Goal: Transaction & Acquisition: Complete application form

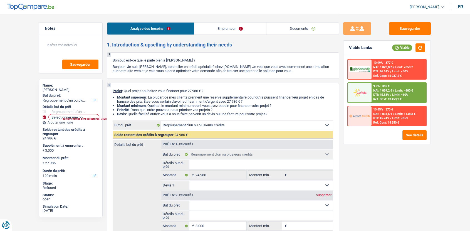
select select "refinancing"
select select "120"
select select "refinancing"
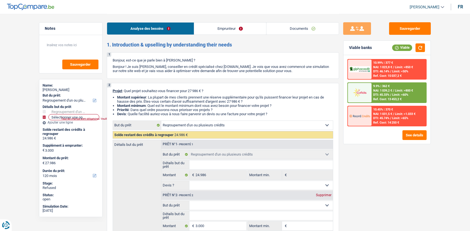
select select "120"
select select "invalid"
select select "disabilityPension"
select select "other"
select select "rents"
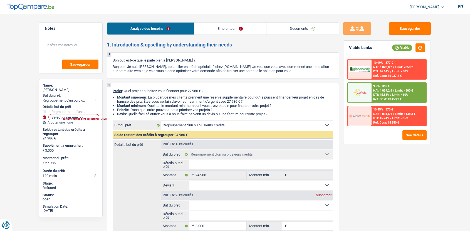
select select "personalSale"
select select "60"
select select "personalLoan"
select select "homeFurnishingOrRelocation"
select select "60"
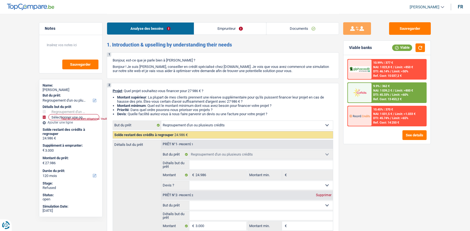
select select "cardOrCredit"
select select "refinancing"
select select "120"
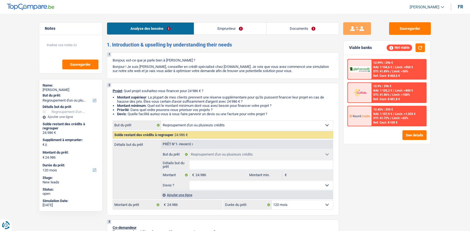
select select "refinancing"
select select "120"
select select "refinancing"
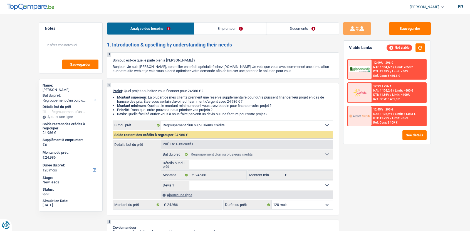
select select "120"
select select "invalid"
select select "disabilityPension"
select select "other"
select select "rents"
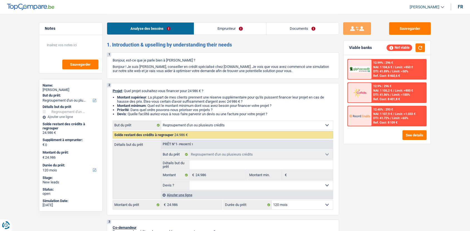
select select "personalSale"
select select "60"
select select "personalLoan"
select select "homeFurnishingOrRelocation"
select select "60"
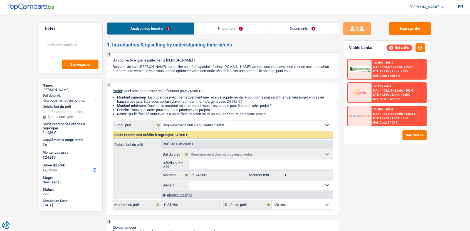
select select "cardOrCredit"
select select "refinancing"
select select "120"
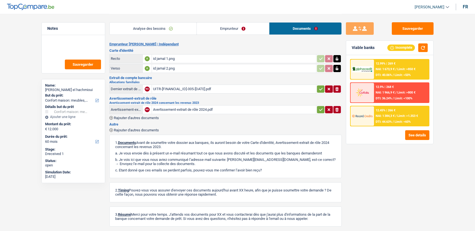
select select "household"
select select "60"
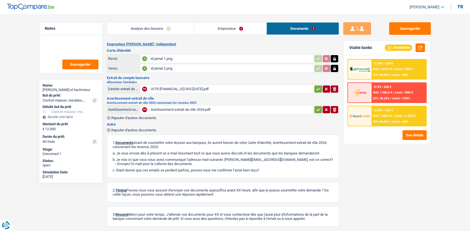
click at [178, 108] on div "Avertissement-extrait de rôle 2024.pdf" at bounding box center [232, 109] width 162 height 8
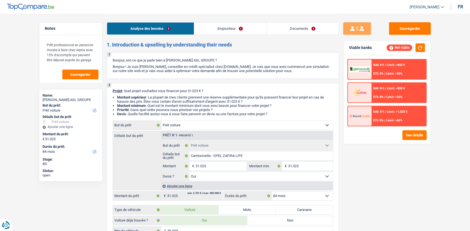
select select "car"
select select "84"
select select "car"
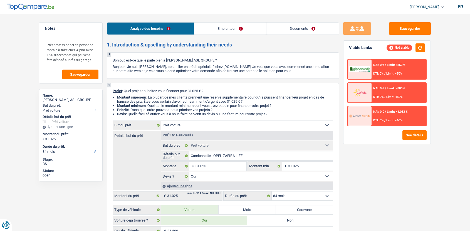
select select "yes"
select select "84"
select select "independent"
select select "netSalary"
select select "liveWithParents"
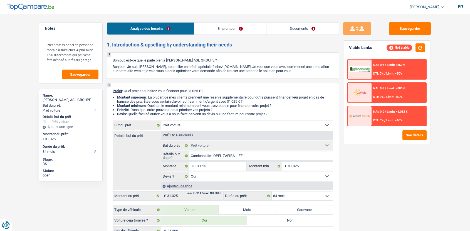
select select "car"
select select "yes"
select select "84"
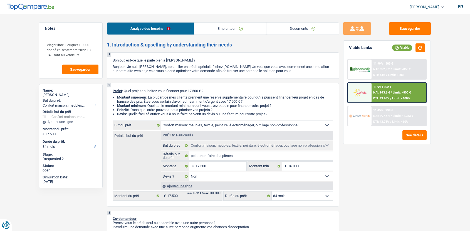
select select "household"
select select "84"
select select "household"
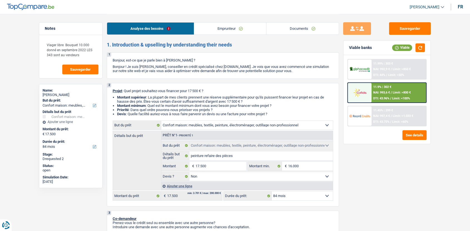
select select "false"
select select "84"
select select "retired"
select select "pension"
select select "rents"
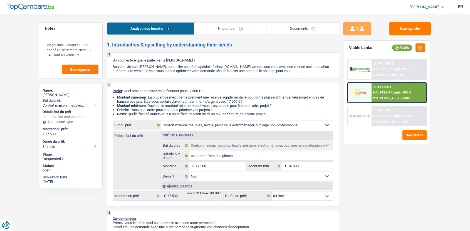
select select "cardOrCredit"
select select "household"
select select "false"
select select "84"
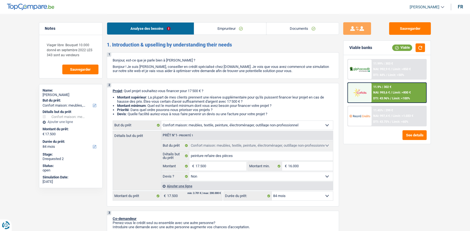
click at [297, 22] on div "Analyse des besoins Emprunteur Documents" at bounding box center [223, 26] width 232 height 24
click at [300, 28] on link "Documents" at bounding box center [303, 29] width 72 height 12
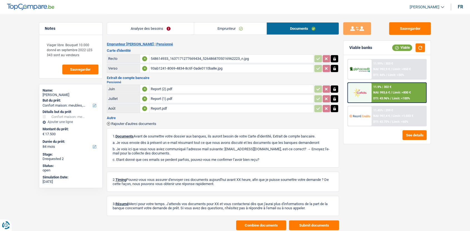
click at [144, 122] on span "Rajouter d'autres documents" at bounding box center [133, 124] width 45 height 4
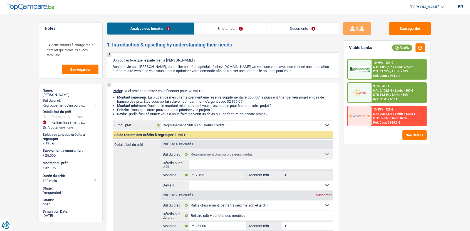
select select "refinancing"
select select "houseOrGarden"
select select "120"
select select "refinancing"
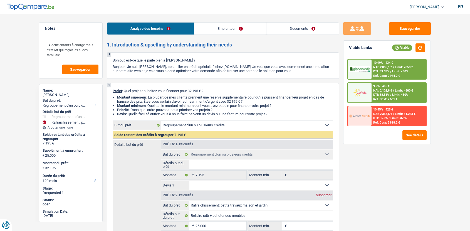
select select "refinancing"
select select "houseOrGarden"
select select "false"
select select "120"
select select "publicEmployee"
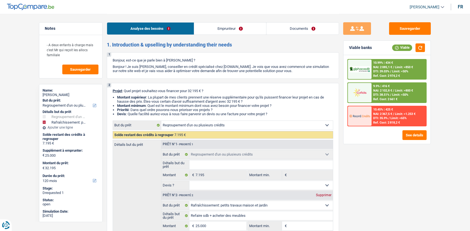
select select "netSalary"
select select "familyAllowances"
select select "mealVouchers"
select select "rents"
select select "personalSale"
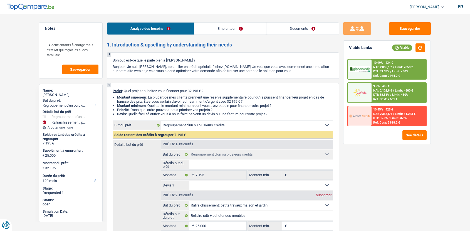
select select "48"
select select "cardOrCredit"
select select "refinancing"
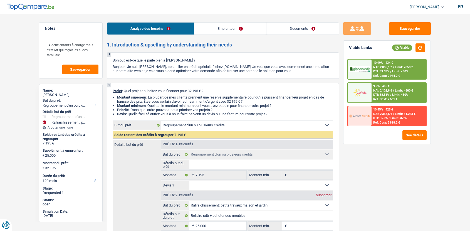
select select "houseOrGarden"
select select "false"
select select "120"
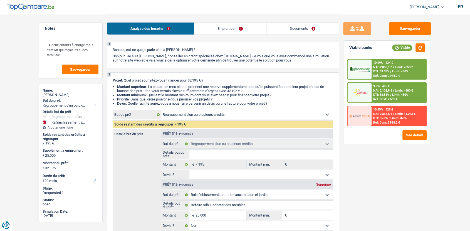
scroll to position [2, 0]
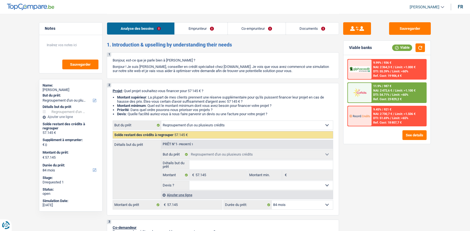
select select "refinancing"
select select "84"
select select "refinancing"
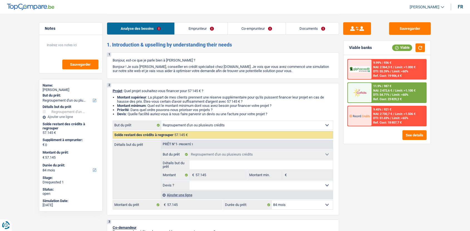
select select "84"
select select "worker"
select select "netSalary"
select select "mealVouchers"
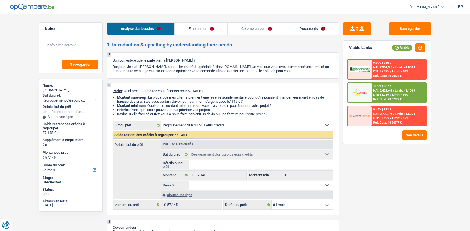
select select "netSalary"
select select "ownerWithMortgage"
select select "mortgage"
select select "300"
select select "personalLoan"
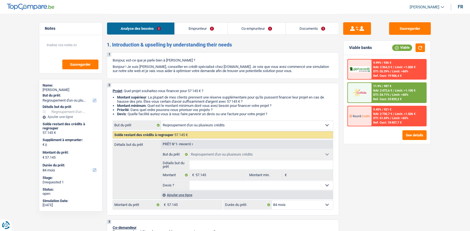
select select "homeFurnishingOrRelocation"
select select "84"
select select "cardOrCredit"
select select "refinancing"
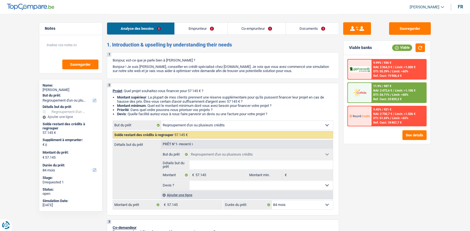
select select "refinancing"
select select "84"
click at [394, 73] on span "Limit: <60%" at bounding box center [400, 72] width 16 height 4
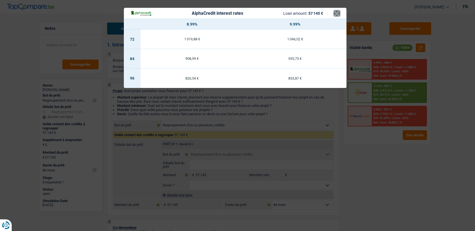
click at [338, 13] on button "×" at bounding box center [337, 14] width 6 height 6
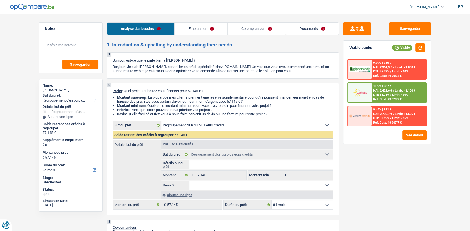
click at [380, 89] on span "NAI: 2 472,6 €" at bounding box center [382, 91] width 19 height 4
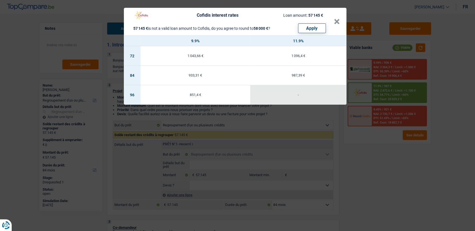
click at [366, 155] on div "Cofidis interest rates Loan amount: 57 145 € 57 145 € is not a valid loan amoun…" at bounding box center [237, 115] width 475 height 231
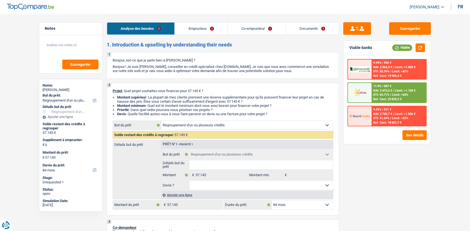
click at [419, 83] on div "11.9% | 987 € NAI: 2 472,6 € / Limit: >1.100 € DTI: 54.71% / Limit: <60% Ref. C…" at bounding box center [399, 92] width 55 height 19
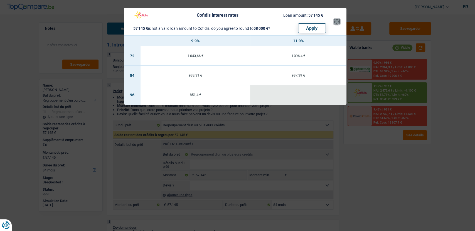
click at [338, 20] on button "×" at bounding box center [337, 22] width 6 height 6
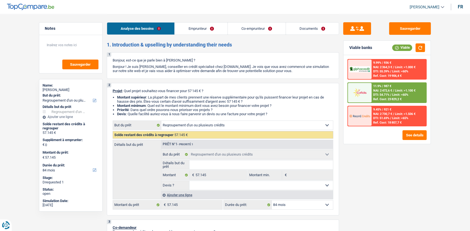
click at [381, 96] on span "DTI: 54.71%" at bounding box center [381, 95] width 16 height 4
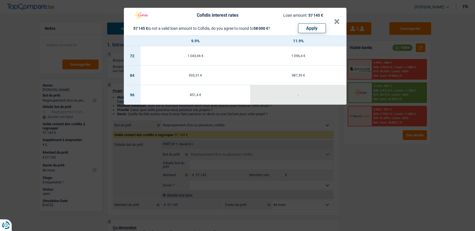
click at [321, 142] on div "Cofidis interest rates Loan amount: 57 145 € 57 145 € is not a valid loan amoun…" at bounding box center [237, 115] width 475 height 231
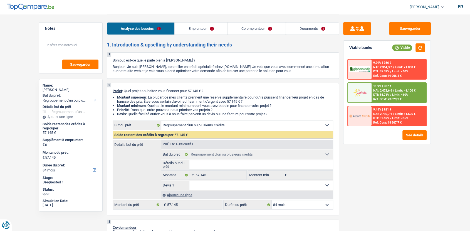
click at [414, 90] on span "Limit: >1.100 €" at bounding box center [405, 91] width 21 height 4
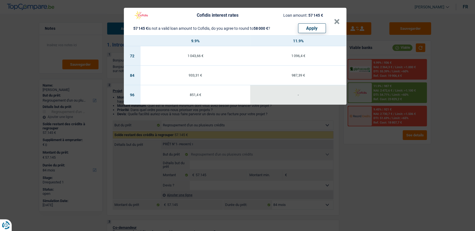
click at [316, 122] on div "Cofidis interest rates Loan amount: 57 145 € 57 145 € is not a valid loan amoun…" at bounding box center [237, 115] width 475 height 231
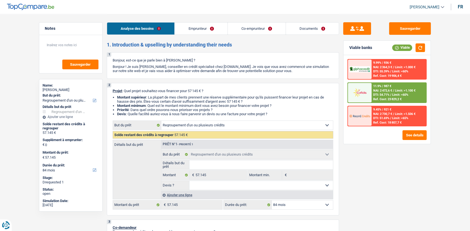
click at [393, 86] on div "11.9% | 987 € NAI: 2 472,6 € / Limit: >1.100 € DTI: 54.71% / Limit: <60% Ref. C…" at bounding box center [399, 92] width 55 height 19
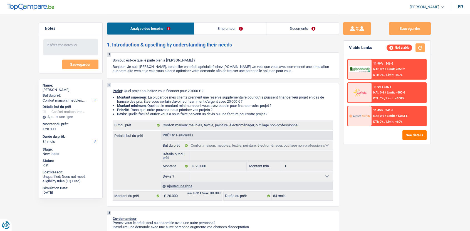
select select "household"
select select "84"
select select "household"
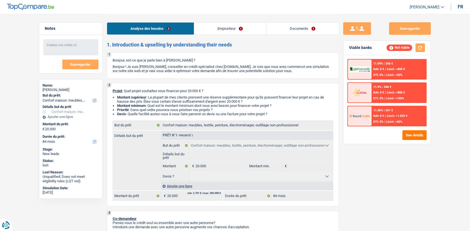
select select "84"
select select "independent"
select select "netSalary"
select select "household"
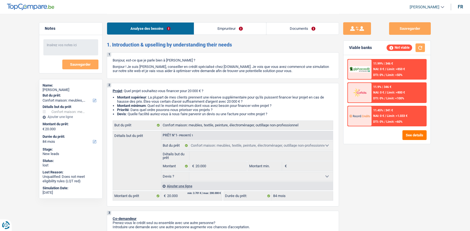
select select "84"
select select "independent"
select select "netSalary"
click at [247, 26] on link "Emprunteur" at bounding box center [230, 29] width 72 height 12
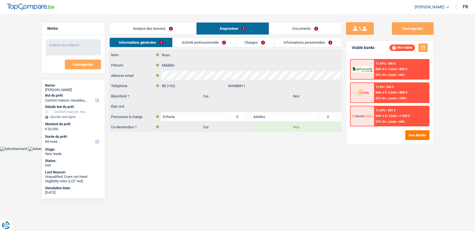
click at [209, 44] on link "Activité professionnelle" at bounding box center [204, 42] width 63 height 9
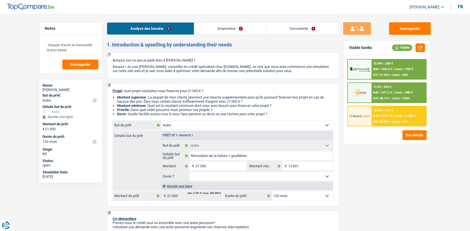
select select "other"
select select "120"
select select "other"
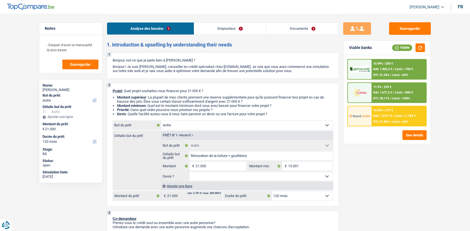
select select "120"
select select "invalid"
select select "familyAllowances"
select select "mutualityIndemnity"
select select "rentalIncome"
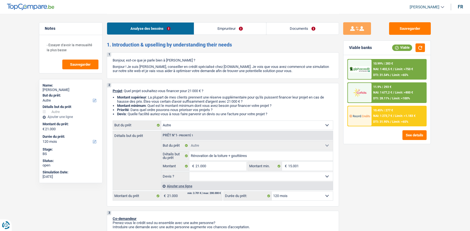
select select "disabilityPension"
select select "ownerWithMortgage"
select select "mortgage"
select select "300"
select select "other"
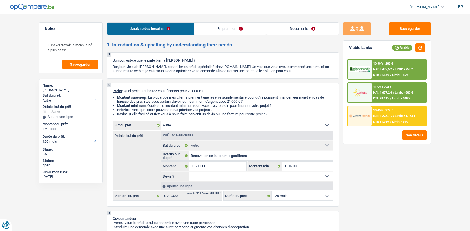
select select "other"
select select "120"
select select "invalid"
select select "familyAllowances"
select select "mutualityIndemnity"
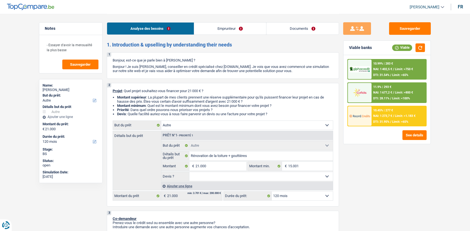
select select "rentalIncome"
select select "disabilityPension"
select select "solidaris"
select select "BE"
click at [213, 29] on link "Emprunteur" at bounding box center [230, 29] width 72 height 12
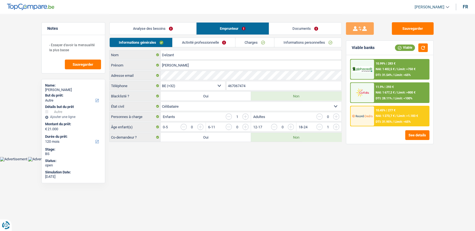
click at [202, 40] on link "Activité professionnelle" at bounding box center [204, 42] width 63 height 9
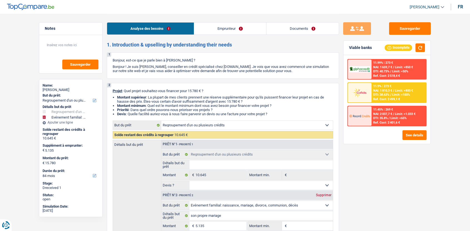
select select "refinancing"
select select "familyEvent"
select select "84"
select select "refinancing"
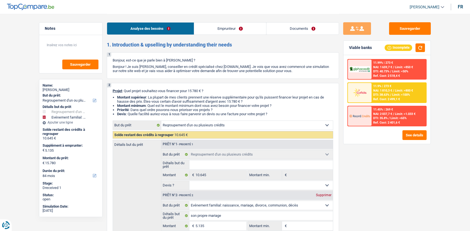
select select "refinancing"
select select "familyEvent"
select select "yes"
select select "84"
select select "worker"
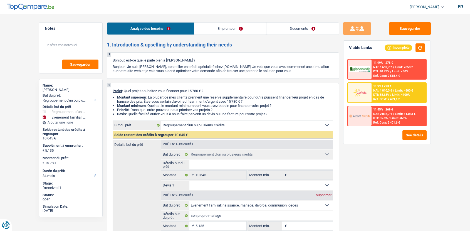
select select "netSalary"
select select "mealVouchers"
select select "rents"
select select "personalLoan"
select select "homeFurnishingOrRelocation"
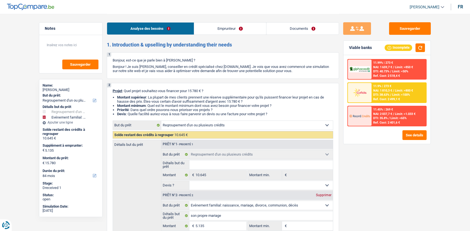
select select "42"
select select "cardOrCredit"
select select "refinancing"
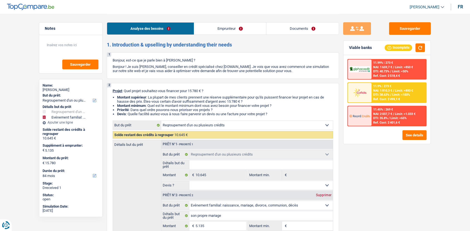
select select "familyEvent"
select select "yes"
select select "84"
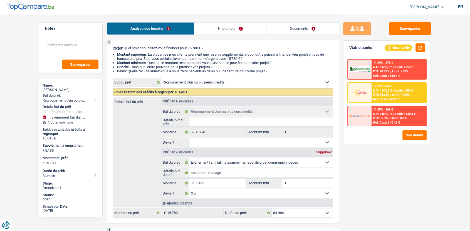
scroll to position [43, 0]
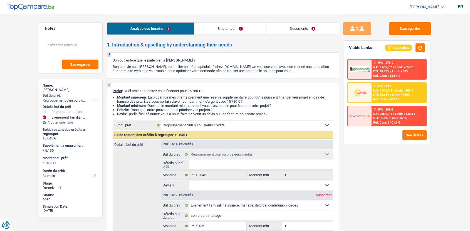
select select "refinancing"
select select "familyEvent"
select select "84"
select select "refinancing"
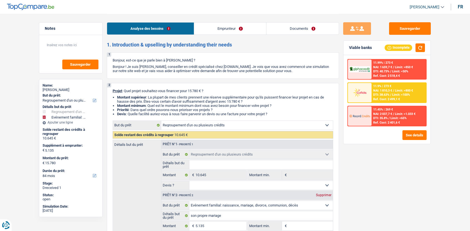
select select "refinancing"
select select "familyEvent"
select select "yes"
select select "84"
select select "worker"
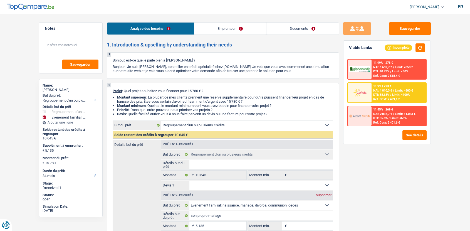
select select "netSalary"
select select "mealVouchers"
select select "rents"
select select "personalLoan"
select select "homeFurnishingOrRelocation"
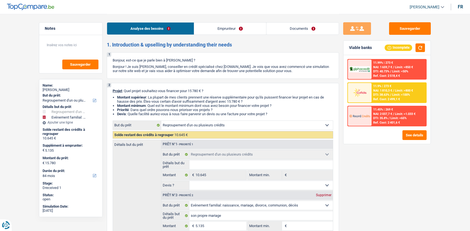
select select "42"
select select "cardOrCredit"
select select "refinancing"
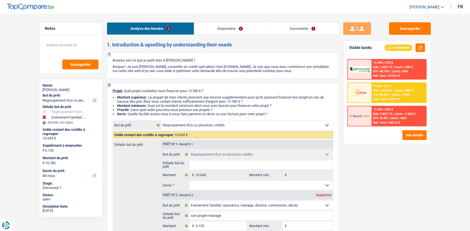
select select "familyEvent"
select select "yes"
select select "84"
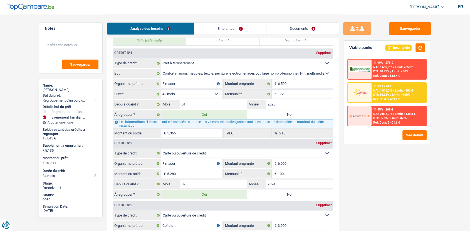
scroll to position [535, 0]
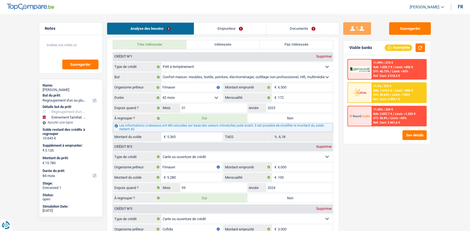
click at [271, 198] on label "Non" at bounding box center [290, 197] width 86 height 9
click at [271, 198] on input "Non" at bounding box center [290, 197] width 86 height 9
radio input "true"
type input "10.500"
select select "60"
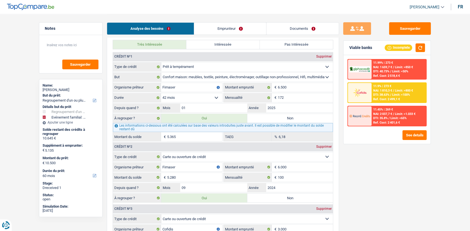
type input "5.365"
type input "10.500"
select select "60"
radio input "false"
type input "5.365"
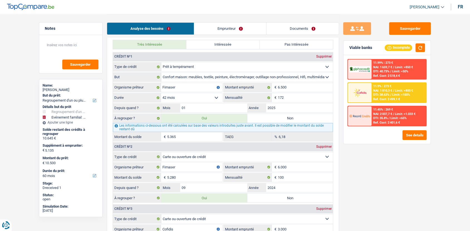
type input "10.500"
select select "60"
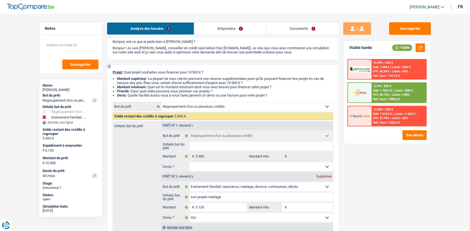
scroll to position [0, 0]
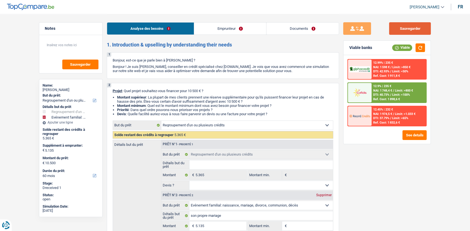
click at [419, 28] on button "Sauvegarder" at bounding box center [410, 28] width 42 height 13
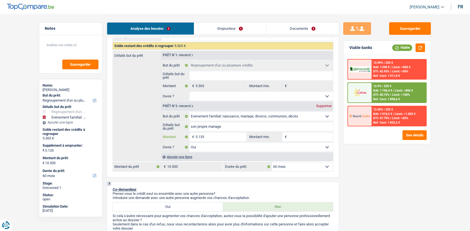
click at [205, 140] on input "5.135" at bounding box center [221, 136] width 51 height 9
type input "3"
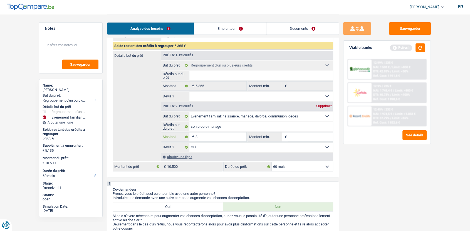
type input "35"
type input "350"
type input "3.500"
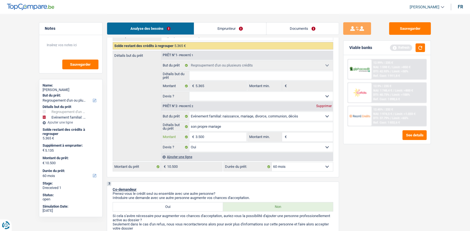
type input "3.500"
type input "8.865"
select select "48"
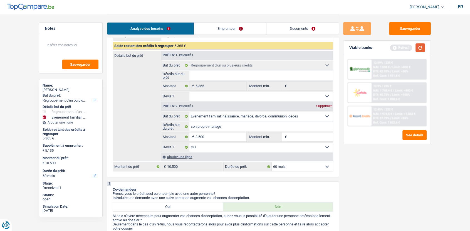
type input "8.865"
select select "48"
type input "8.865"
select select "48"
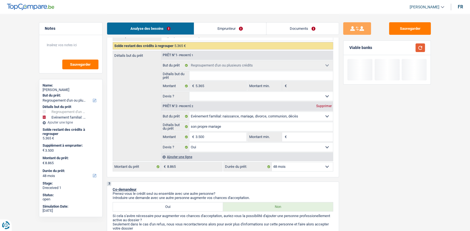
click at [423, 48] on button "button" at bounding box center [420, 47] width 9 height 9
click at [409, 31] on button "Sauvegarder" at bounding box center [410, 28] width 42 height 13
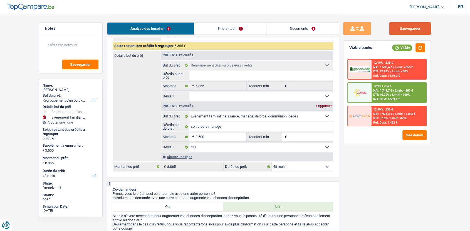
click at [410, 29] on button "Sauvegarder" at bounding box center [410, 28] width 42 height 13
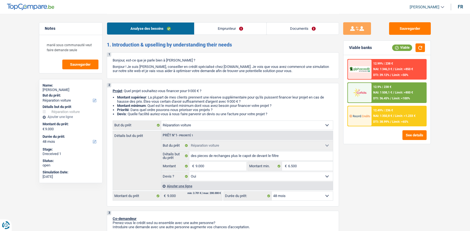
select select "carRepair"
select select "48"
select select "carRepair"
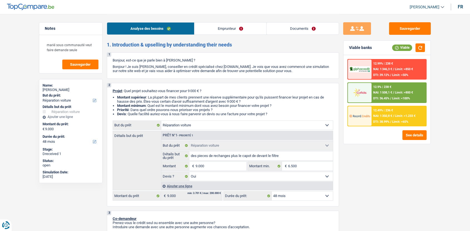
select select "yes"
select select "48"
select select "worker"
select select "netSalary"
select select "familyAllowances"
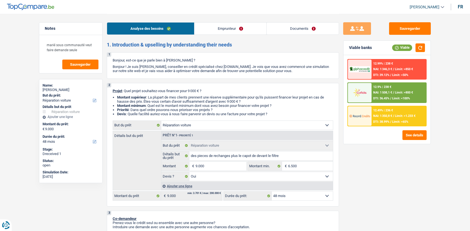
select select "rents"
select select "cardOrCredit"
select select "carRepair"
select select "yes"
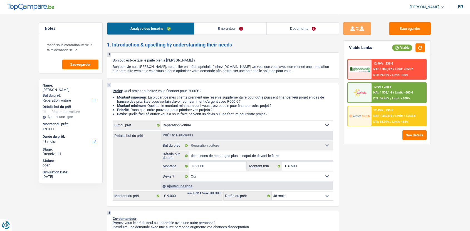
select select "48"
click at [298, 28] on link "Documents" at bounding box center [303, 29] width 72 height 12
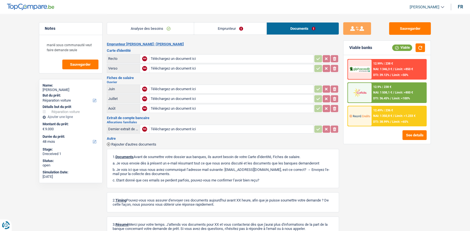
click at [245, 28] on link "Emprunteur" at bounding box center [230, 29] width 72 height 12
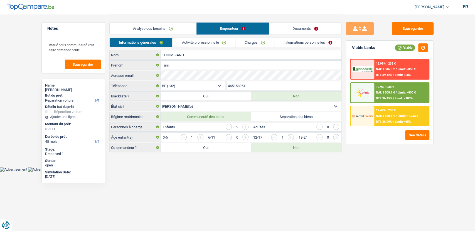
click at [171, 33] on link "Analyse des besoins" at bounding box center [153, 29] width 87 height 12
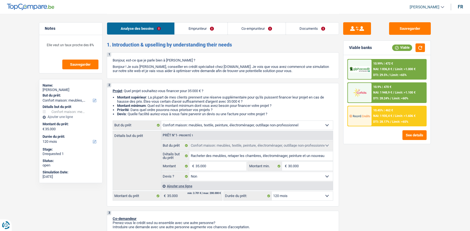
select select "household"
select select "120"
click at [304, 33] on link "Documents" at bounding box center [312, 29] width 53 height 12
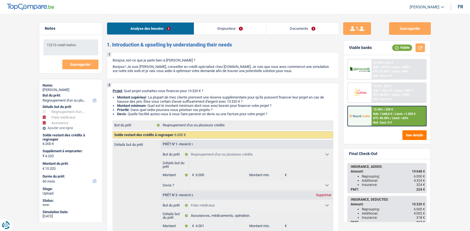
select select "refinancing"
select select "medical"
select select "insurance"
select select "60"
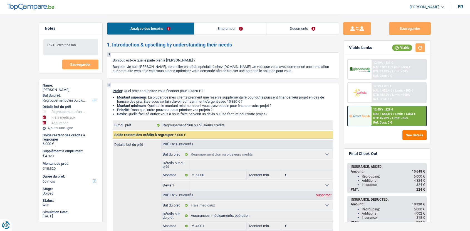
select select "refinancing"
select select "medical"
select select "yes"
select select "insurance"
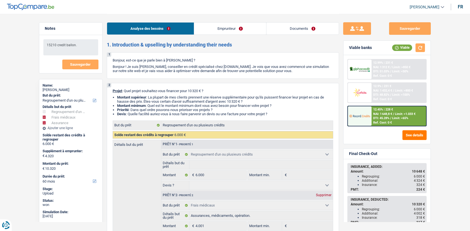
select select "60"
select select "publicEmployee"
select select "netSalary"
select select "mealVouchers"
select select "rents"
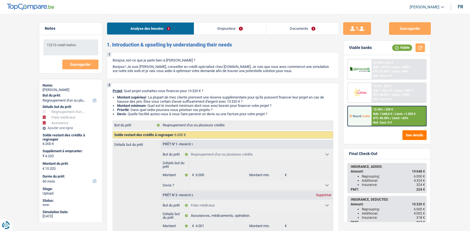
select select "cardOrCredit"
select select "carLoan"
select select "48"
select select "refinancing"
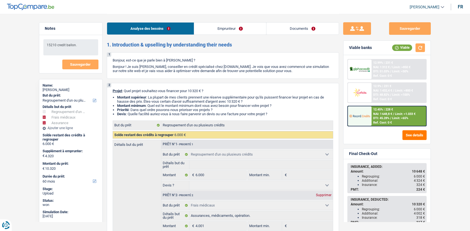
select select "medical"
select select "yes"
select select "insurance"
select select "60"
click at [317, 26] on link "Documents" at bounding box center [303, 29] width 72 height 12
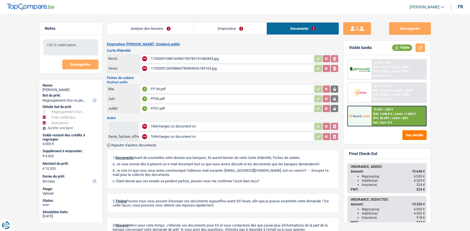
click at [250, 32] on link "Emprunteur" at bounding box center [230, 29] width 72 height 12
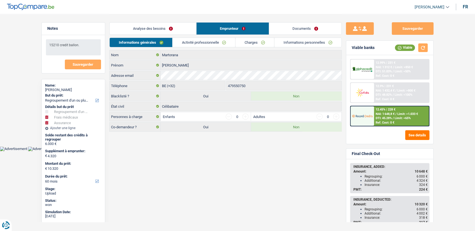
click at [176, 30] on link "Analyse des besoins" at bounding box center [153, 29] width 87 height 12
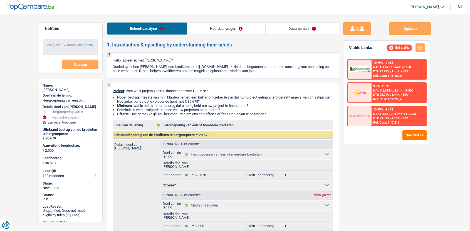
select select "refinancing"
select select "medical"
select select "120"
select select "refinancing"
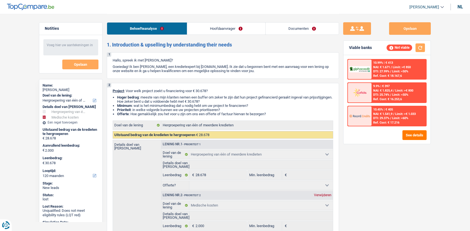
select select "refinancing"
select select "medical"
select select "120"
select select "invalid"
select select "familyAllowances"
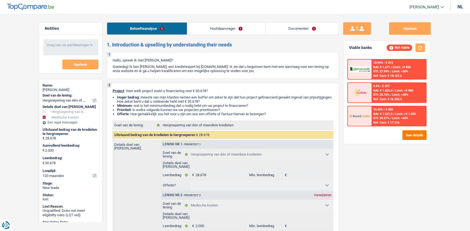
select select "disabilityPension"
select select "rents"
select select "creditConsolidation"
select select "36"
select select "personalLoan"
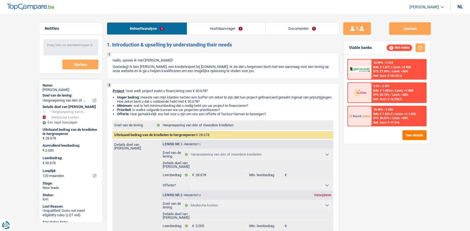
select select "homeFurnishingOrRelocation"
select select "36"
select select "personalLoan"
select select "medicalFees"
select select "36"
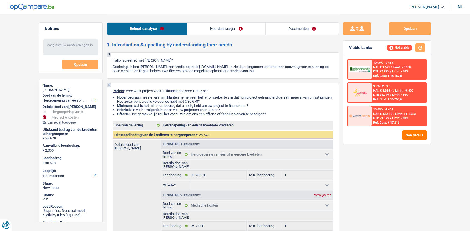
select select "personalLoan"
select select "medicalFees"
select select "36"
select select "refinancing"
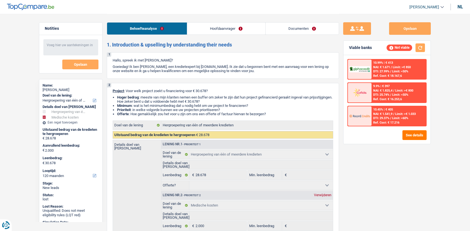
select select "medical"
select select "120"
